Goal: Find contact information: Find contact information

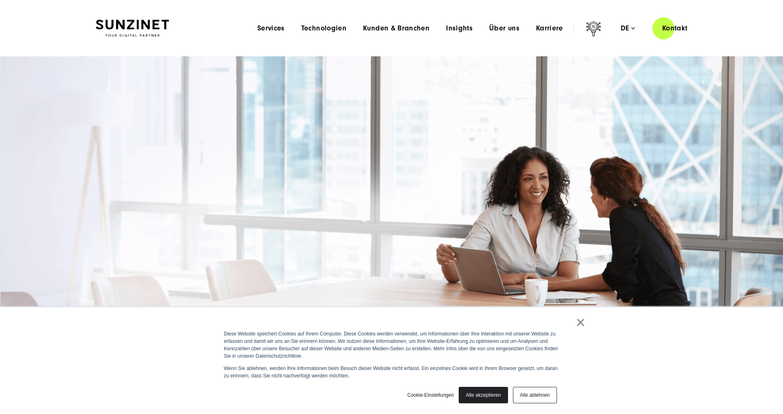
click at [541, 392] on link "Alle ablehnen" at bounding box center [535, 395] width 44 height 16
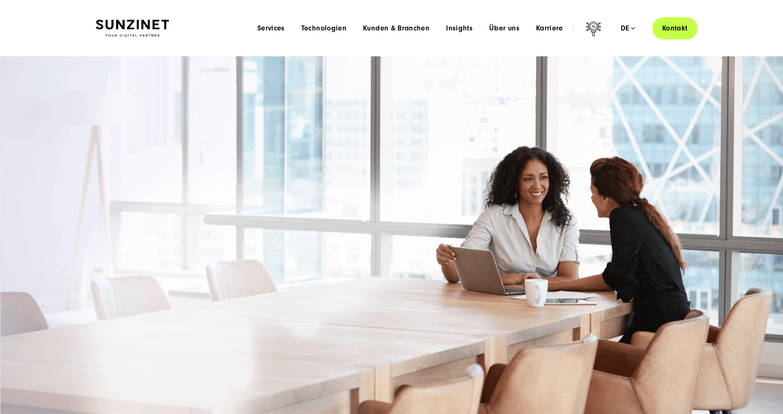
click at [676, 29] on link "Kontakt" at bounding box center [674, 27] width 45 height 23
